Goal: Find specific page/section: Find specific page/section

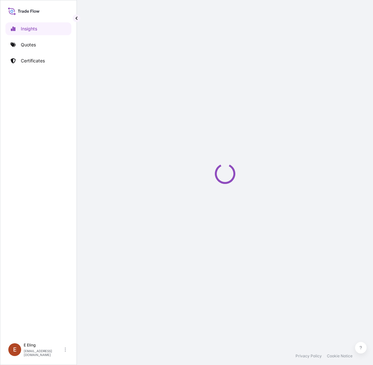
select select "2025"
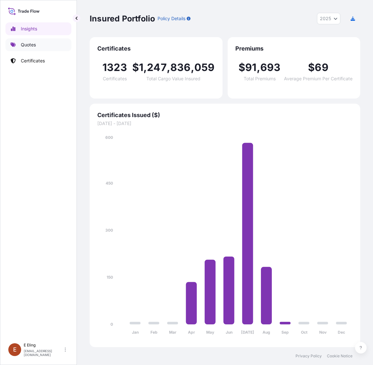
click at [23, 46] on p "Quotes" at bounding box center [28, 45] width 15 height 6
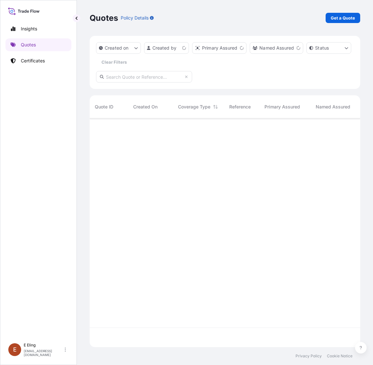
scroll to position [226, 265]
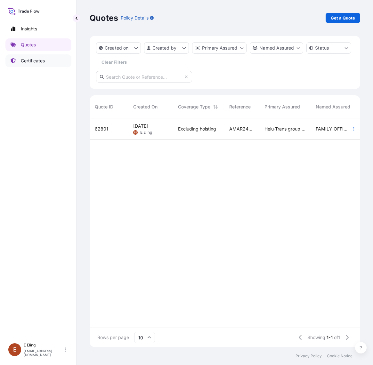
click at [48, 60] on link "Certificates" at bounding box center [38, 60] width 66 height 13
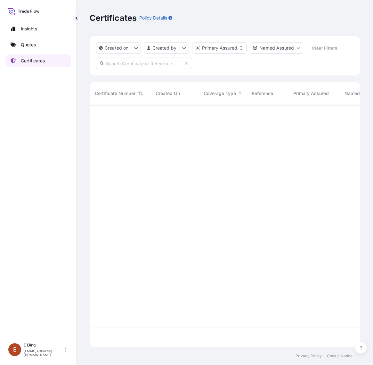
scroll to position [240, 265]
